Goal: Information Seeking & Learning: Learn about a topic

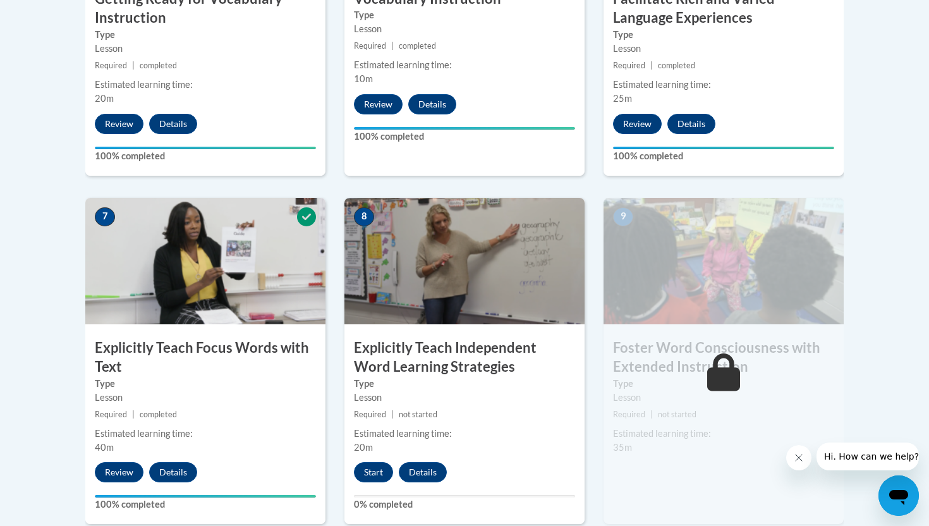
scroll to position [926, 0]
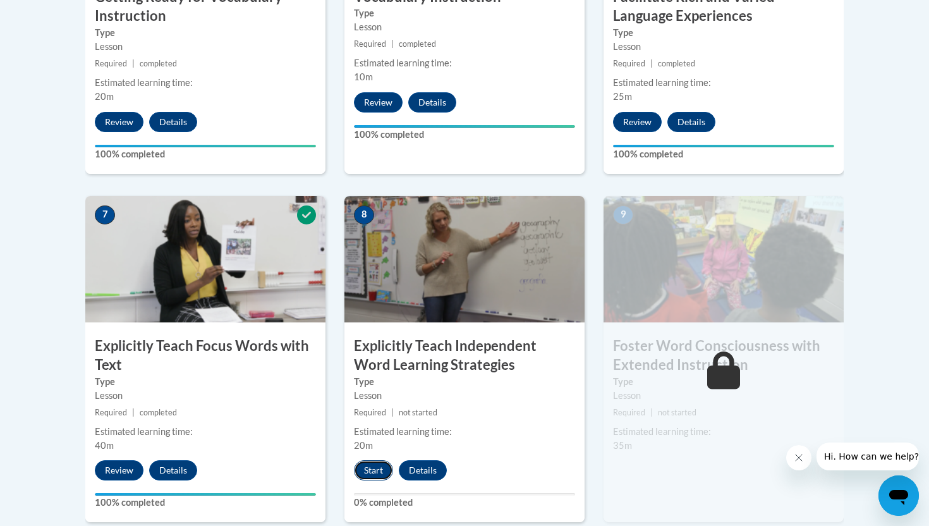
click at [372, 466] on button "Start" at bounding box center [373, 470] width 39 height 20
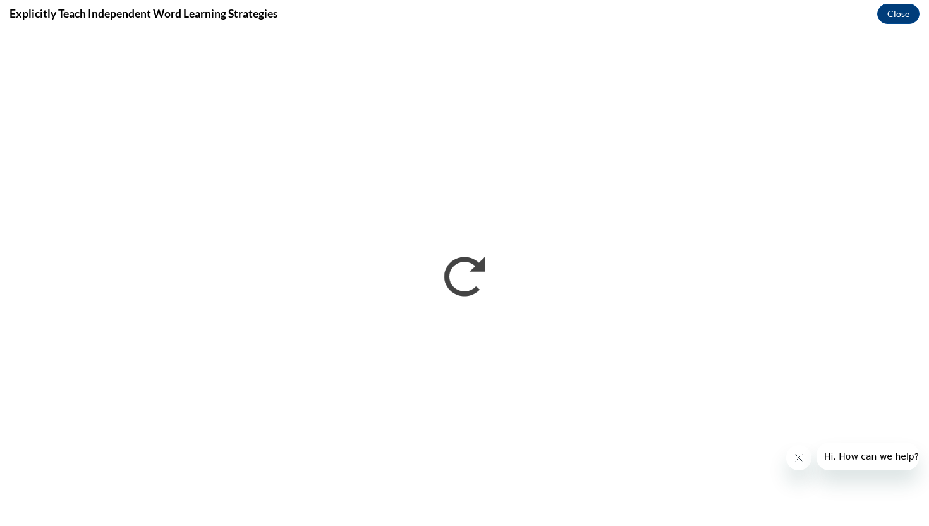
scroll to position [0, 0]
